Goal: Communication & Community: Connect with others

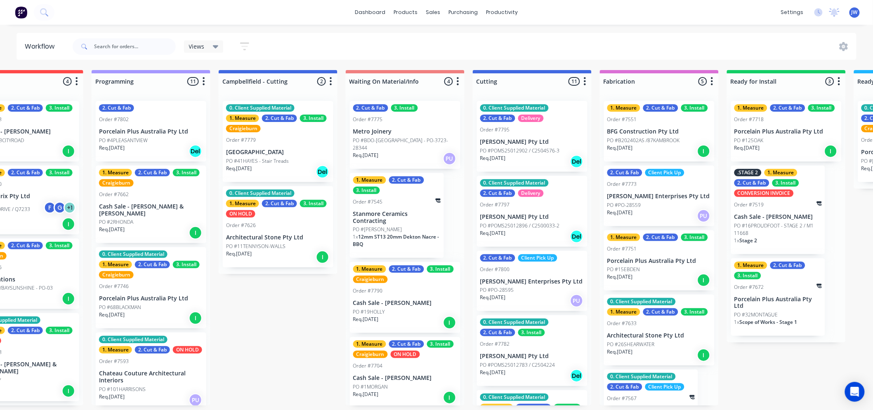
scroll to position [501, 0]
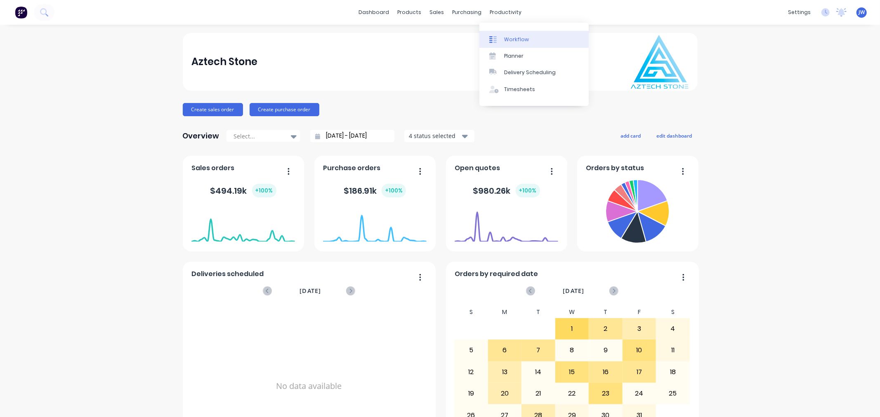
click at [512, 37] on div "Workflow" at bounding box center [516, 39] width 25 height 7
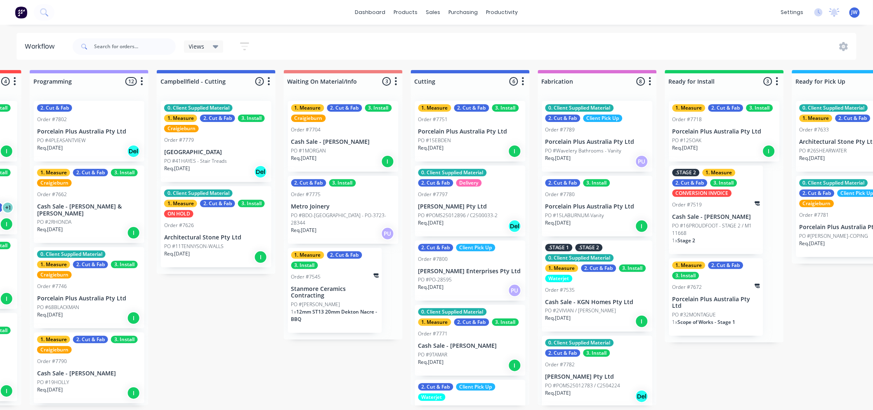
scroll to position [0, 389]
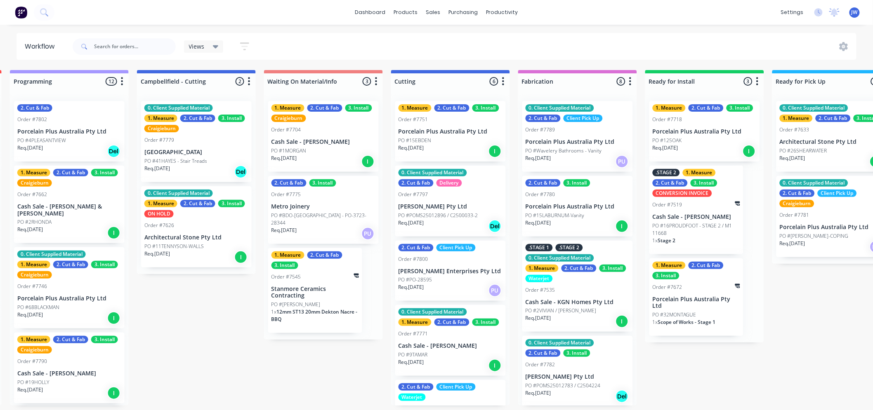
click at [440, 137] on div "PO #15EBDEN" at bounding box center [450, 140] width 104 height 7
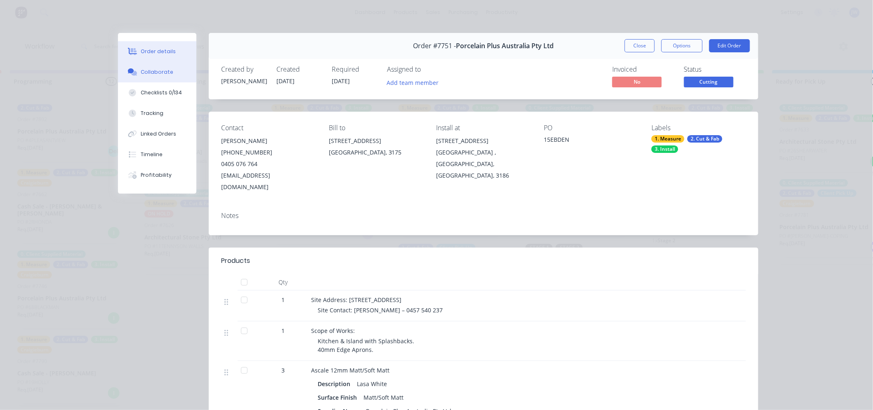
click at [151, 64] on button "Collaborate" at bounding box center [157, 72] width 78 height 21
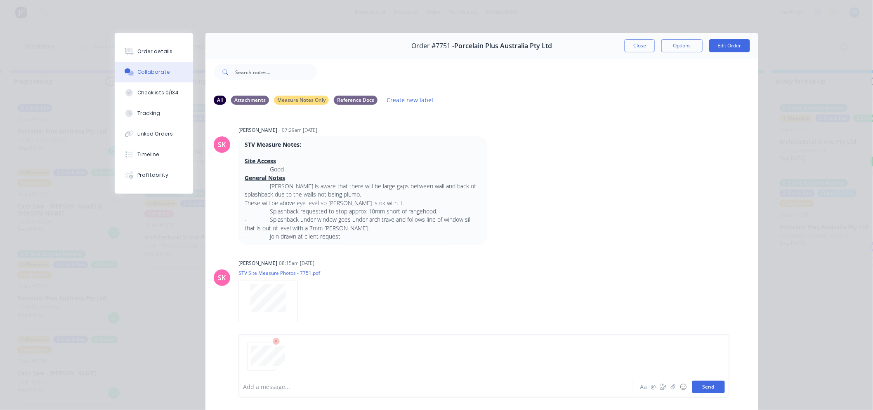
click at [704, 388] on button "Send" at bounding box center [708, 387] width 33 height 12
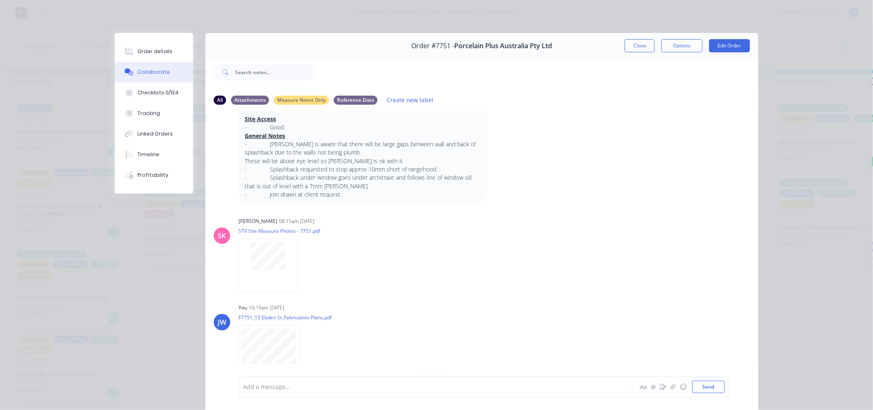
scroll to position [42, 0]
click at [639, 46] on button "Close" at bounding box center [639, 45] width 30 height 13
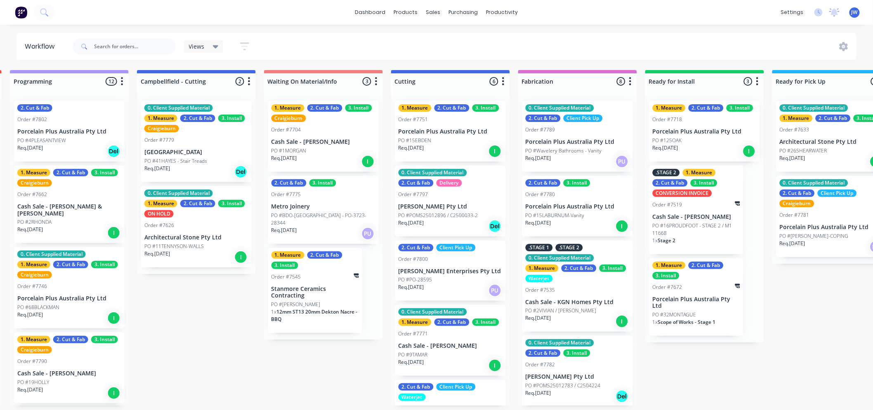
click at [451, 142] on div "PO #15EBDEN" at bounding box center [450, 140] width 104 height 7
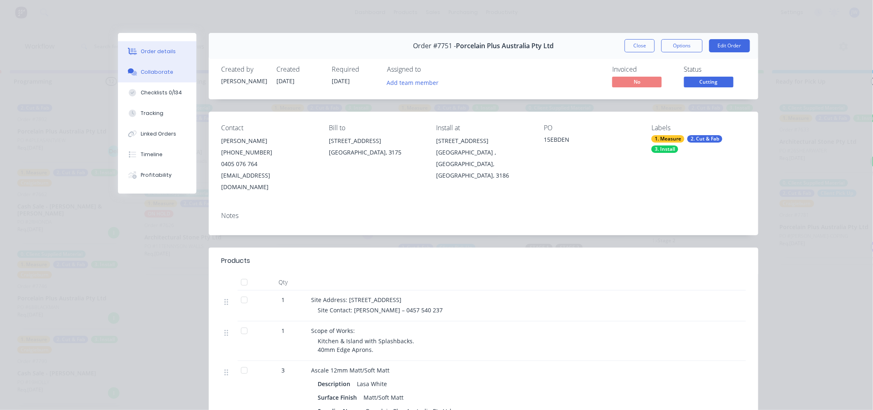
click at [156, 72] on div "Collaborate" at bounding box center [157, 71] width 33 height 7
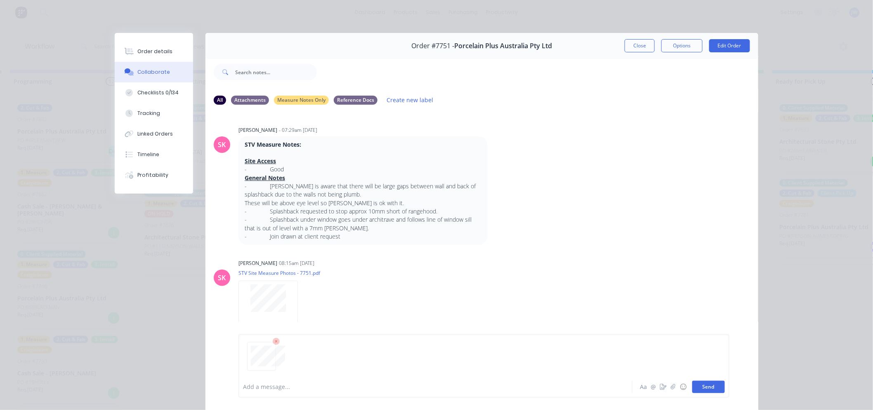
click at [706, 391] on button "Send" at bounding box center [708, 387] width 33 height 12
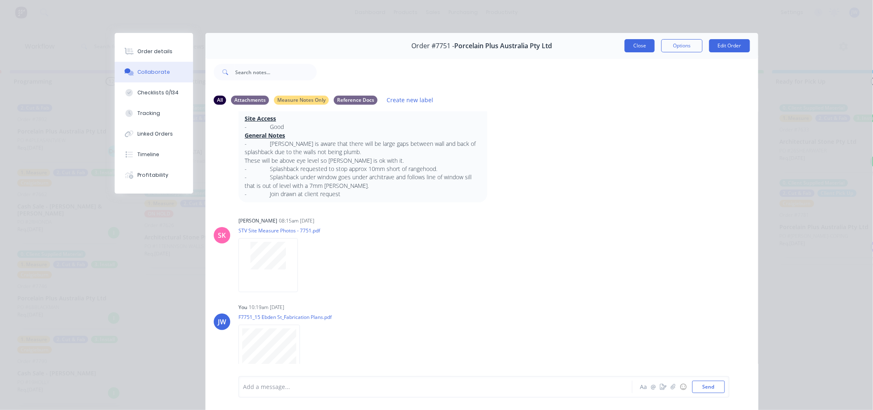
click at [638, 46] on button "Close" at bounding box center [639, 45] width 30 height 13
